Goal: Submit feedback/report problem

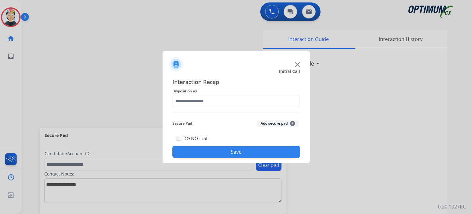
click at [296, 67] on div "Initial Call Interaction Recap Disposition as Secure Pad Add secure pad + DO NO…" at bounding box center [236, 107] width 147 height 112
click at [297, 64] on img at bounding box center [297, 64] width 5 height 5
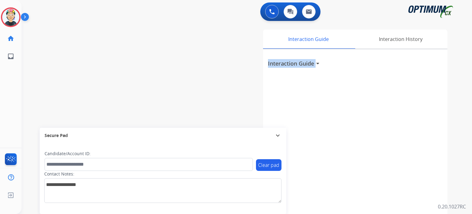
click at [297, 64] on h3 "Interaction Guide" at bounding box center [291, 63] width 46 height 9
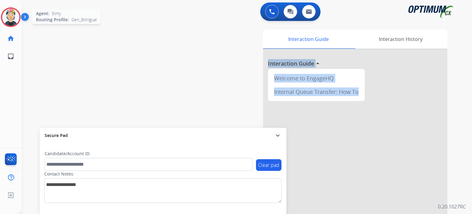
click at [10, 15] on img at bounding box center [10, 17] width 17 height 17
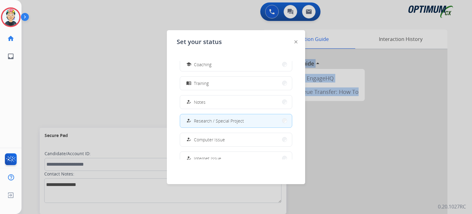
scroll to position [153, 0]
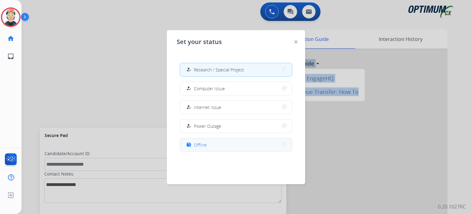
click at [213, 147] on button "work_off Offline" at bounding box center [236, 144] width 112 height 13
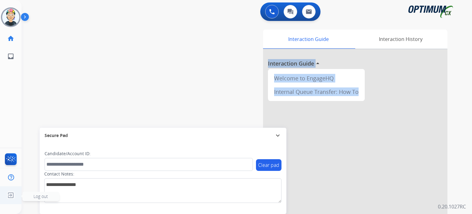
click at [12, 194] on img at bounding box center [10, 195] width 11 height 12
